Goal: Find specific page/section: Find specific page/section

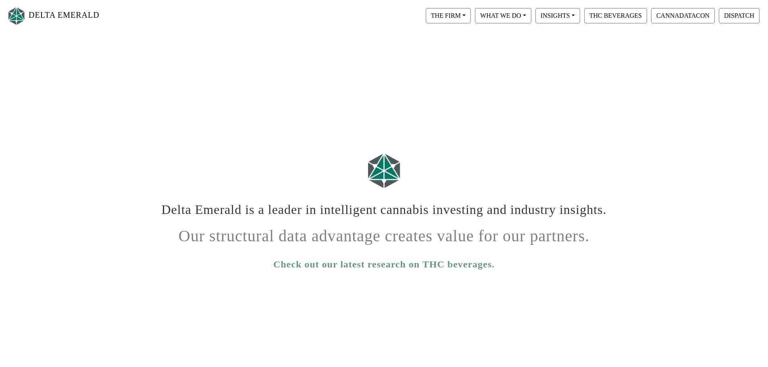
click at [450, 7] on div "THE FIRM Our Objective Our People Our Values Our Portfolio FAQ" at bounding box center [448, 15] width 49 height 19
click at [451, 8] on div "THE FIRM Our Objective Our People Our Values Our Portfolio FAQ" at bounding box center [448, 15] width 49 height 19
click at [453, 14] on button "THE FIRM" at bounding box center [448, 15] width 45 height 15
click at [453, 52] on link "Our People" at bounding box center [456, 49] width 64 height 13
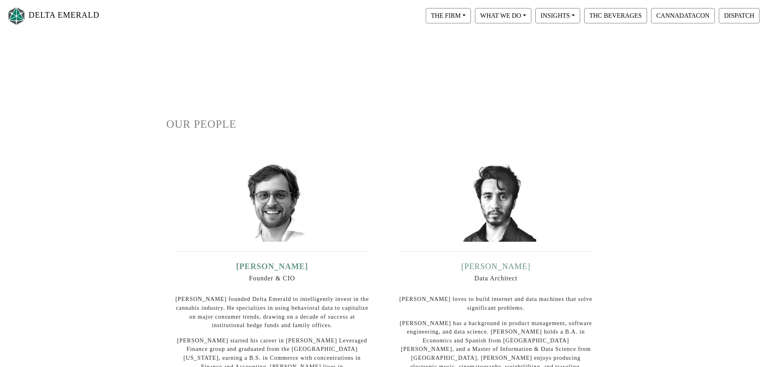
click at [511, 270] on link "[PERSON_NAME]" at bounding box center [495, 266] width 69 height 9
